Goal: Check status: Check status

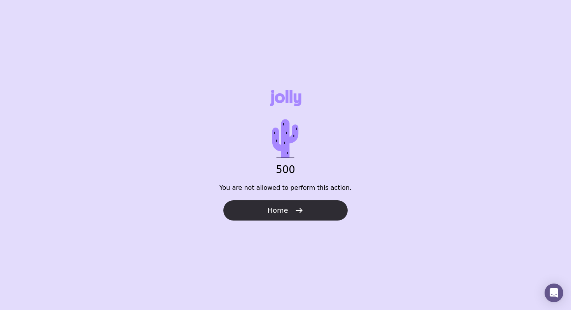
click at [270, 213] on span "Home" at bounding box center [277, 210] width 21 height 9
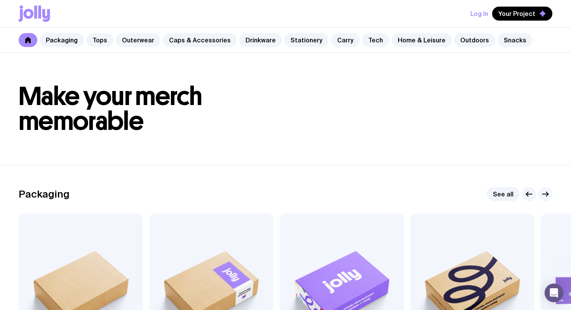
click at [478, 11] on button "Log In" at bounding box center [480, 14] width 18 height 14
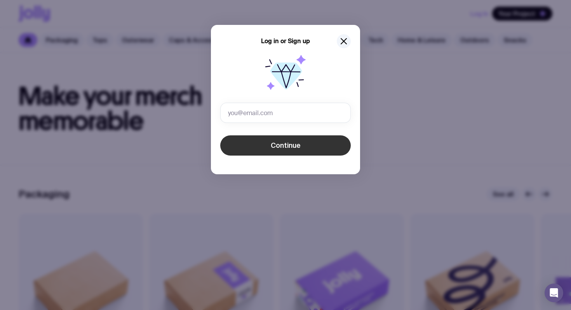
type input "[PERSON_NAME][EMAIL_ADDRESS][DOMAIN_NAME]"
click at [279, 148] on span "Continue" at bounding box center [286, 145] width 30 height 9
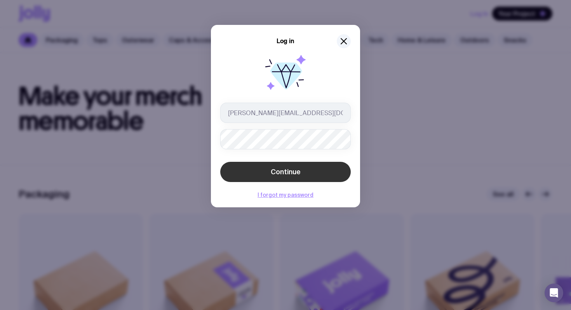
click at [236, 163] on button "Continue" at bounding box center [285, 172] width 131 height 20
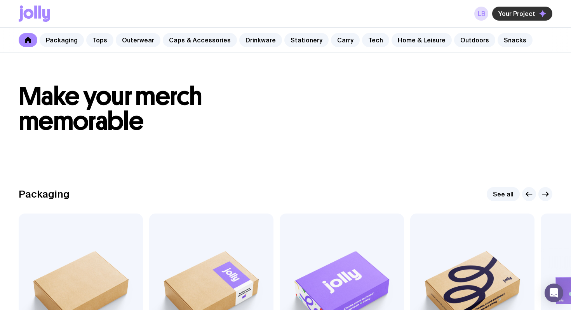
click at [510, 17] on button "Your Project" at bounding box center [522, 14] width 60 height 14
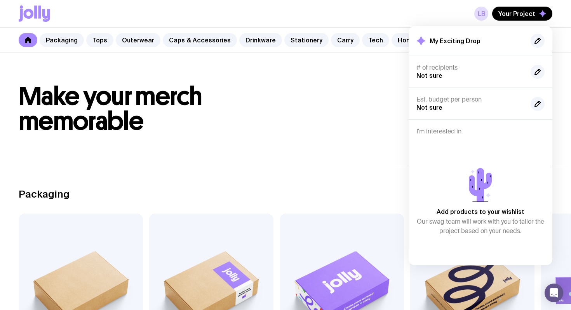
click at [457, 41] on h2 "My Exciting Drop" at bounding box center [455, 41] width 51 height 8
click at [537, 40] on icon "button" at bounding box center [537, 40] width 9 height 9
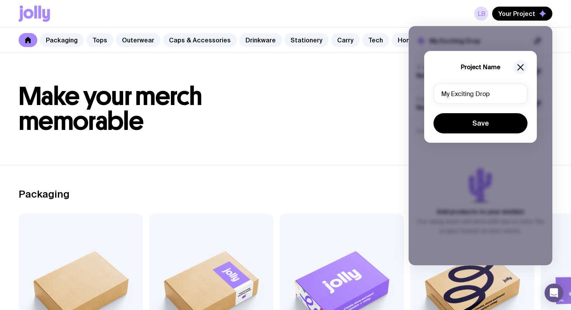
click at [323, 106] on h1 "Make your merch memorable" at bounding box center [286, 109] width 534 height 50
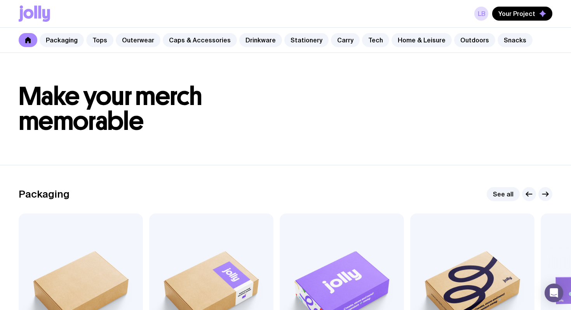
drag, startPoint x: 518, startPoint y: 11, endPoint x: 491, endPoint y: 10, distance: 27.2
click at [518, 11] on span "Your Project" at bounding box center [517, 14] width 37 height 8
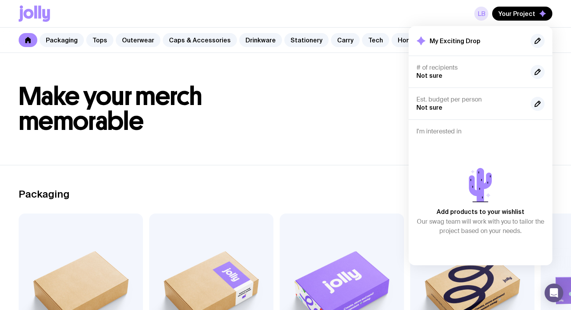
click at [482, 12] on link "LB" at bounding box center [482, 14] width 14 height 14
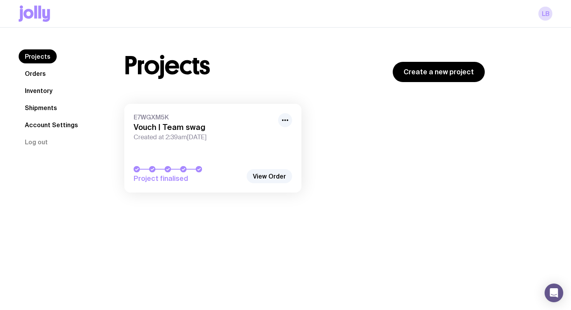
click at [153, 127] on h3 "Vouch | Team swag" at bounding box center [204, 126] width 140 height 9
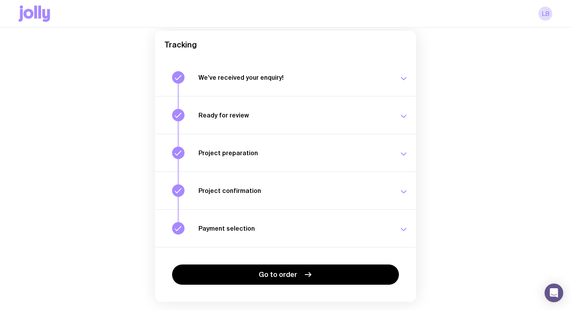
scroll to position [94, 0]
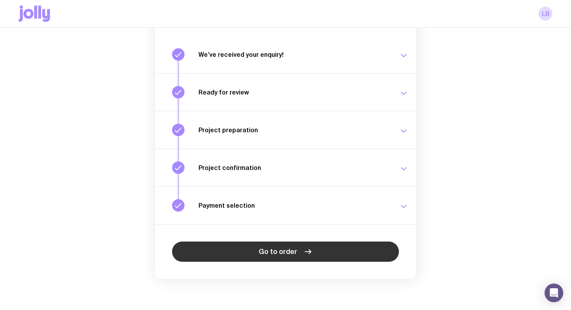
click at [255, 252] on link "Go to order" at bounding box center [285, 251] width 227 height 20
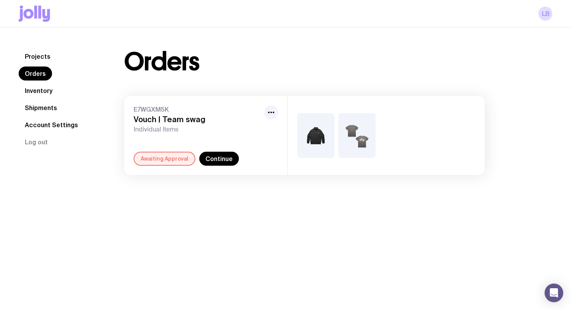
click at [160, 161] on div "Awaiting Approval" at bounding box center [165, 159] width 62 height 14
click at [309, 145] on img at bounding box center [315, 135] width 37 height 45
click at [211, 160] on link "Continue" at bounding box center [219, 159] width 40 height 14
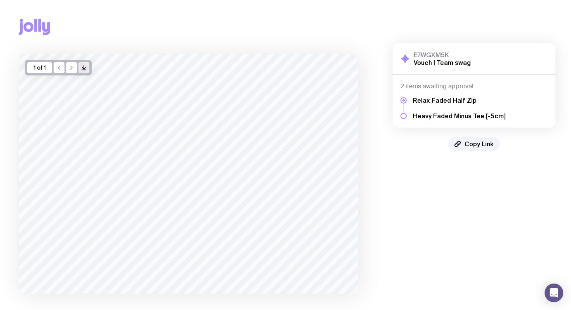
click at [83, 68] on icon "/> />" at bounding box center [84, 68] width 6 height 6
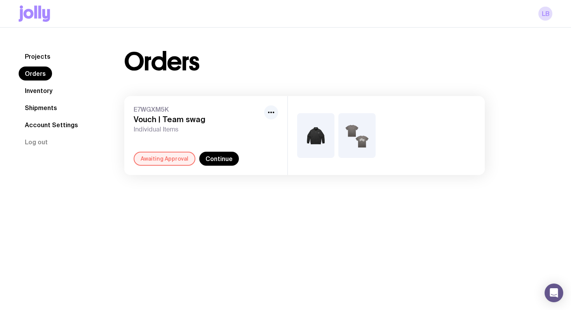
click at [353, 133] on img at bounding box center [356, 135] width 37 height 45
click at [220, 159] on link "Continue" at bounding box center [219, 159] width 40 height 14
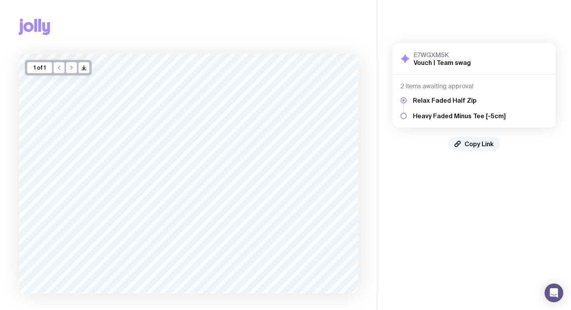
scroll to position [38, 0]
